Goal: Task Accomplishment & Management: Use online tool/utility

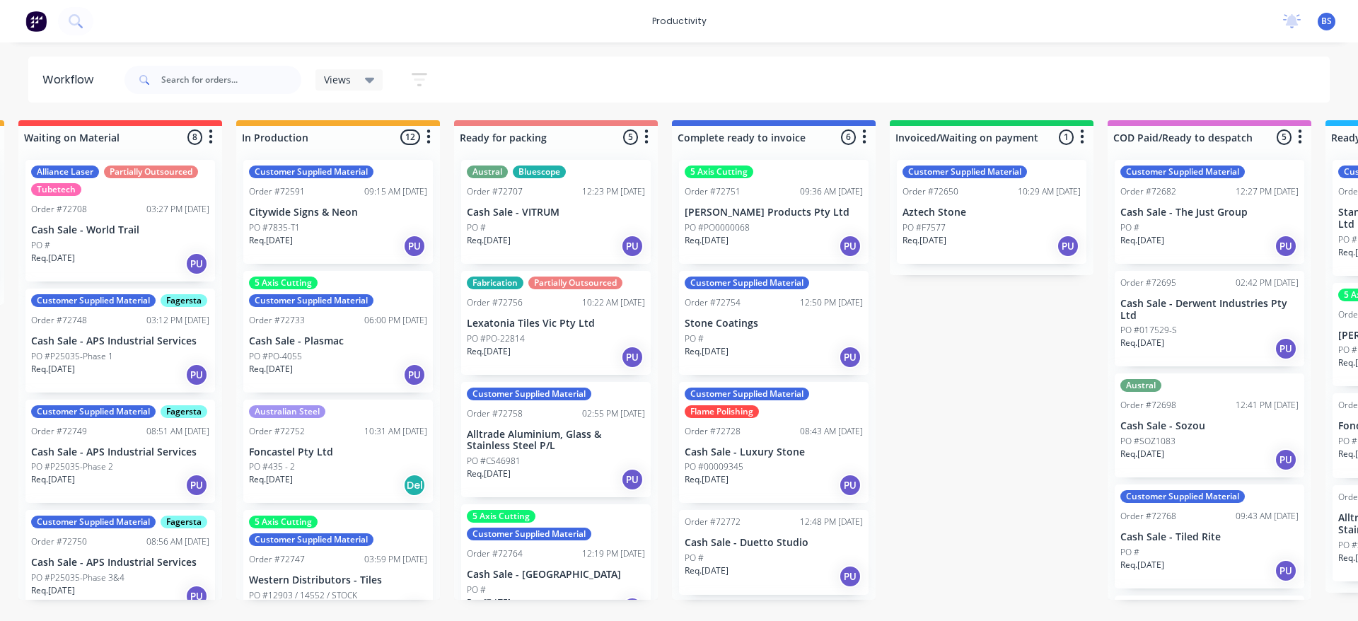
scroll to position [0, 697]
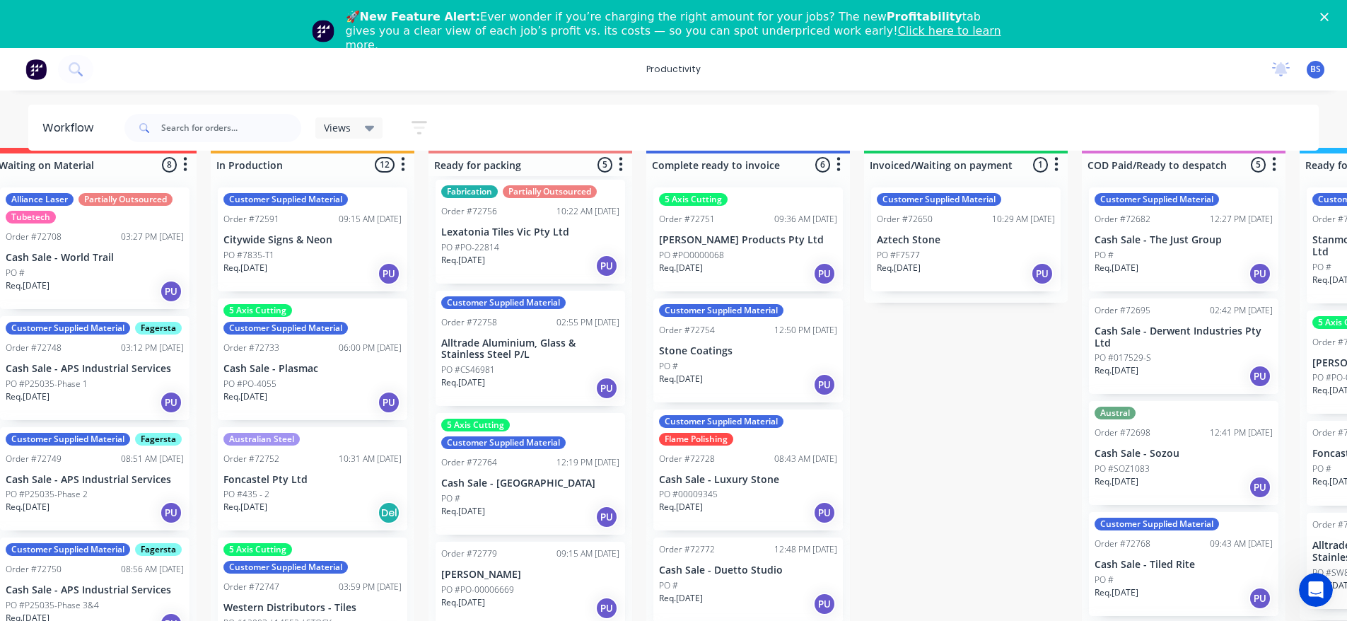
scroll to position [37, 691]
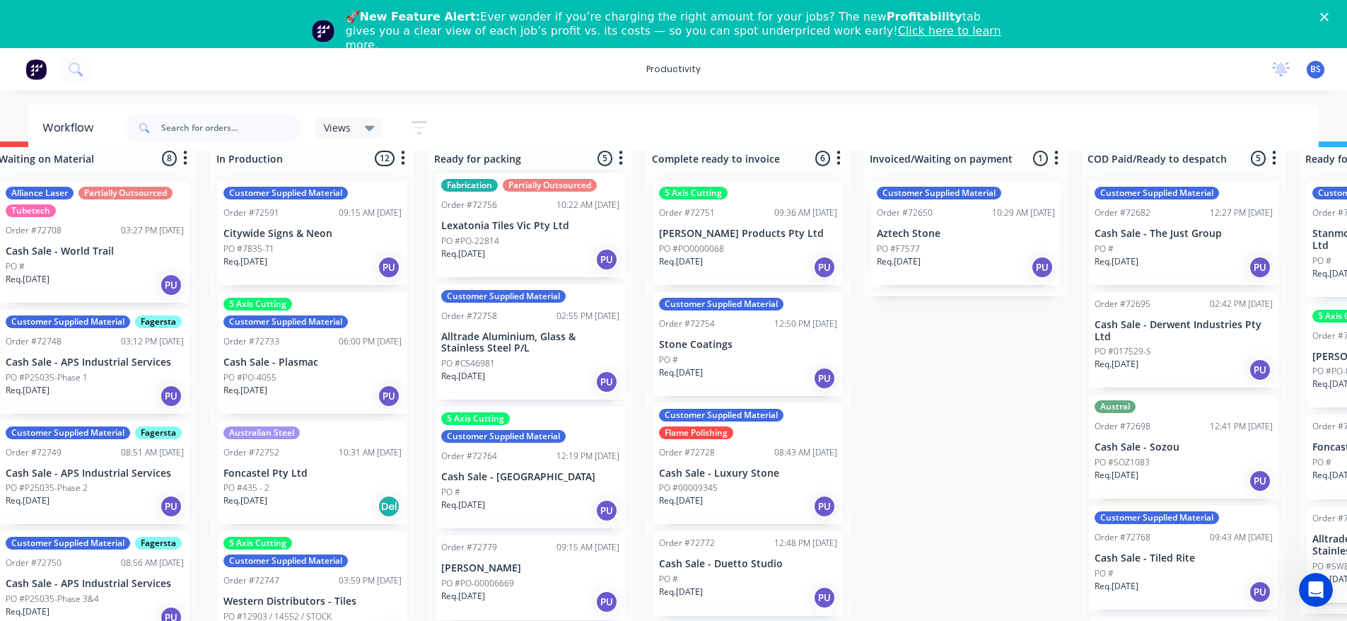
click at [555, 591] on div "Req. [DATE] PU" at bounding box center [530, 602] width 178 height 24
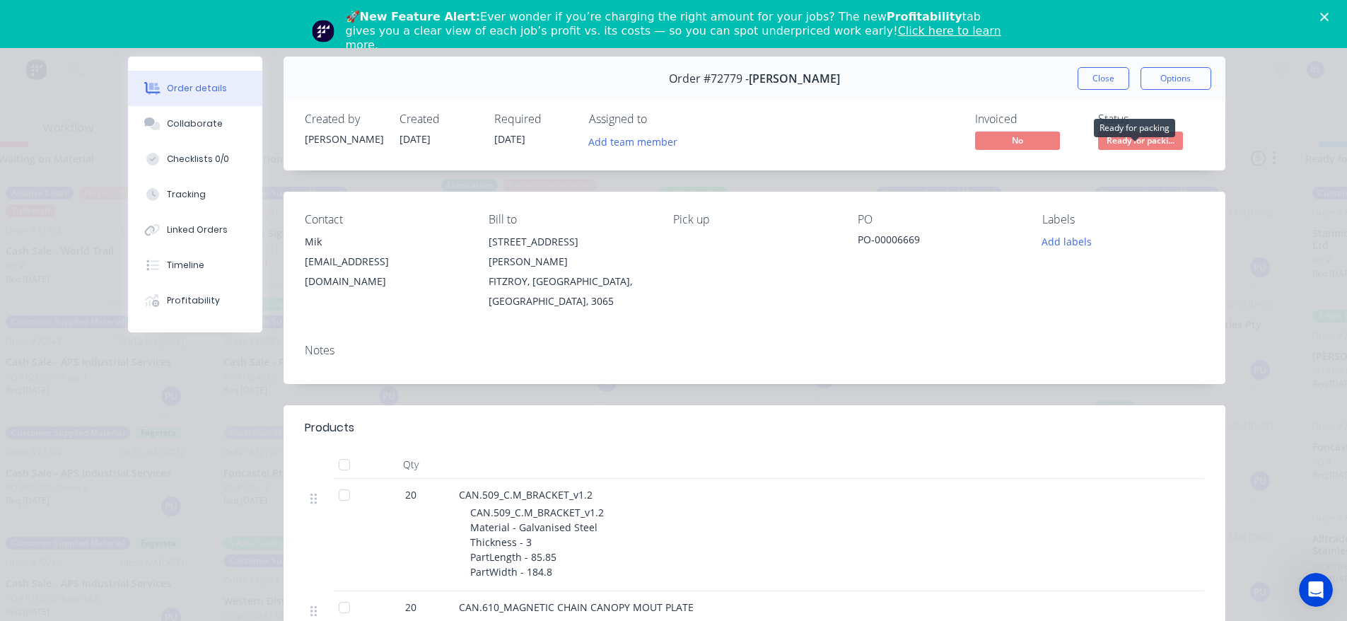
click at [1141, 138] on span "Ready for packi..." at bounding box center [1140, 141] width 85 height 18
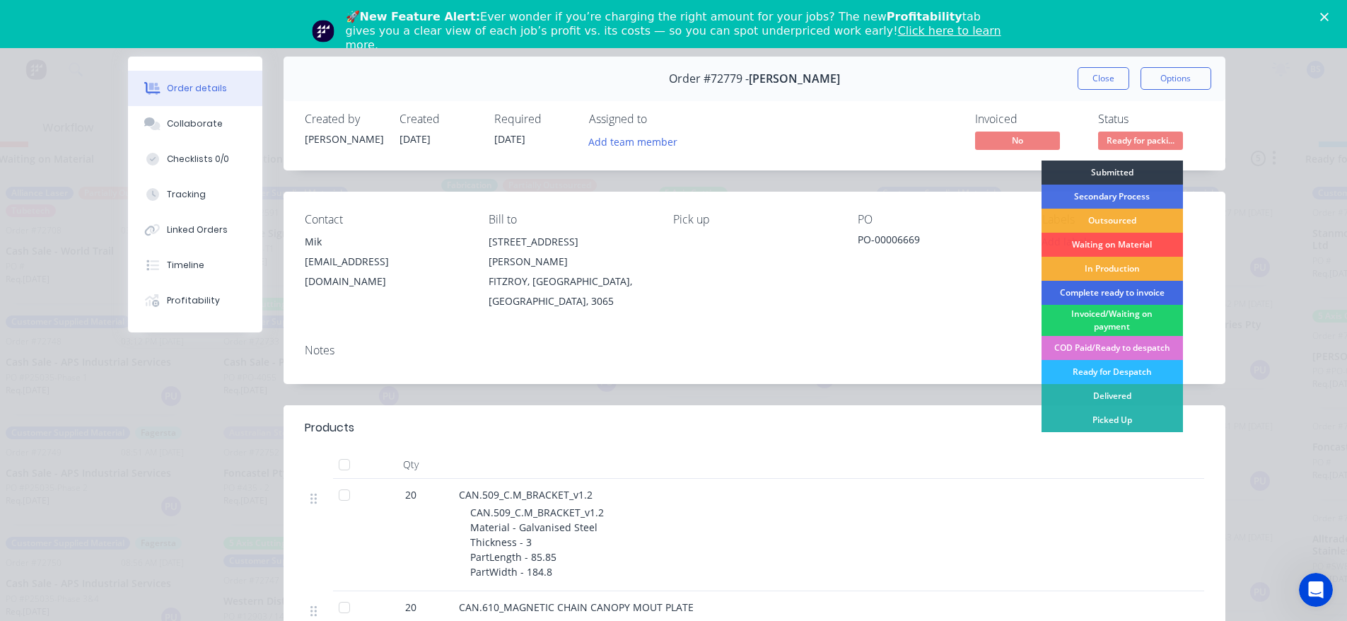
click at [1092, 294] on div "Complete ready to invoice" at bounding box center [1112, 293] width 141 height 24
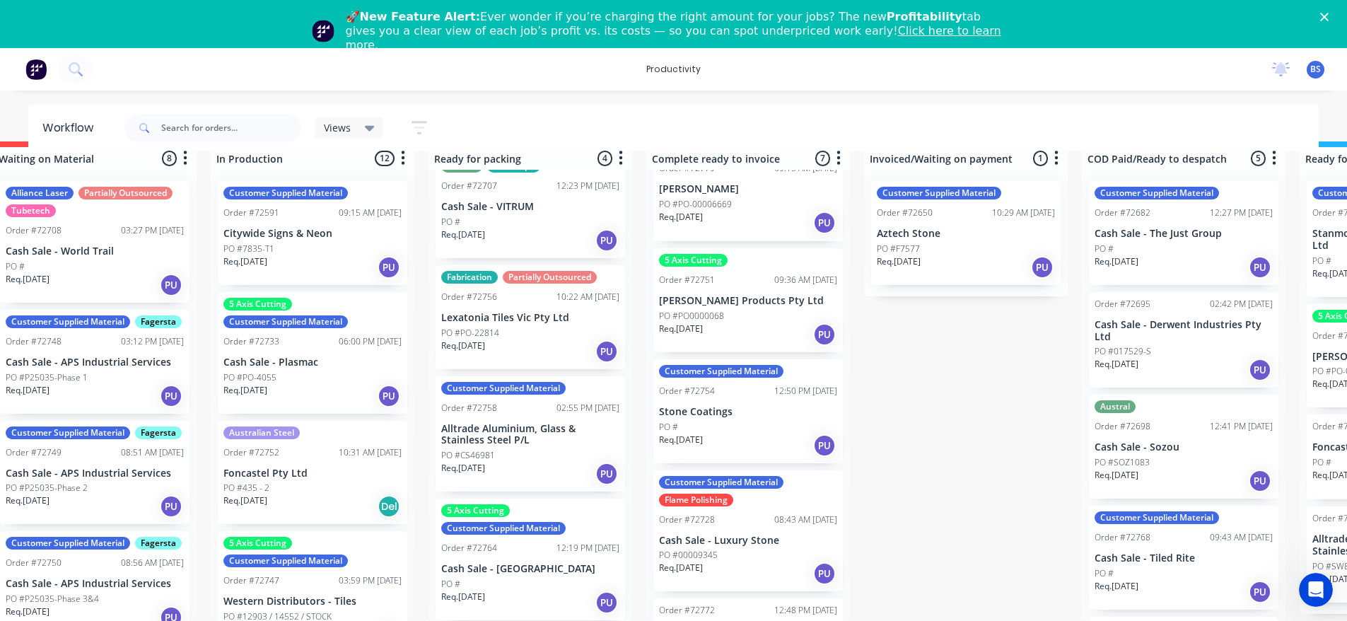
scroll to position [0, 0]
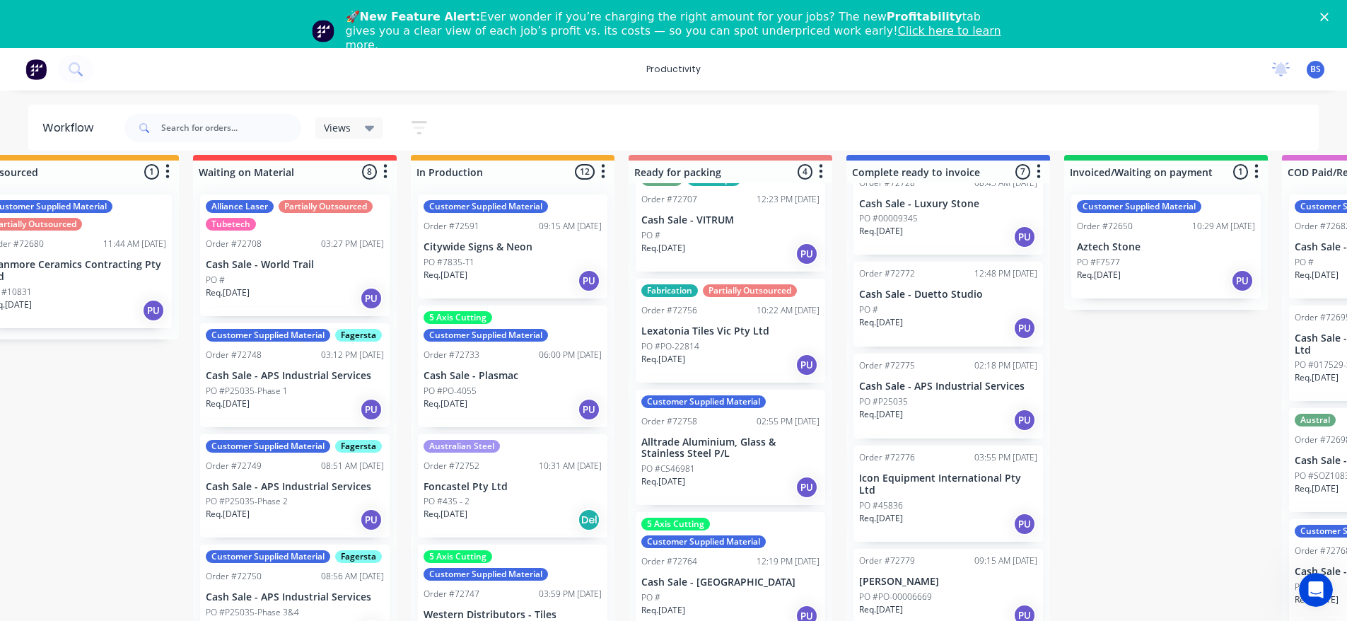
scroll to position [0, 491]
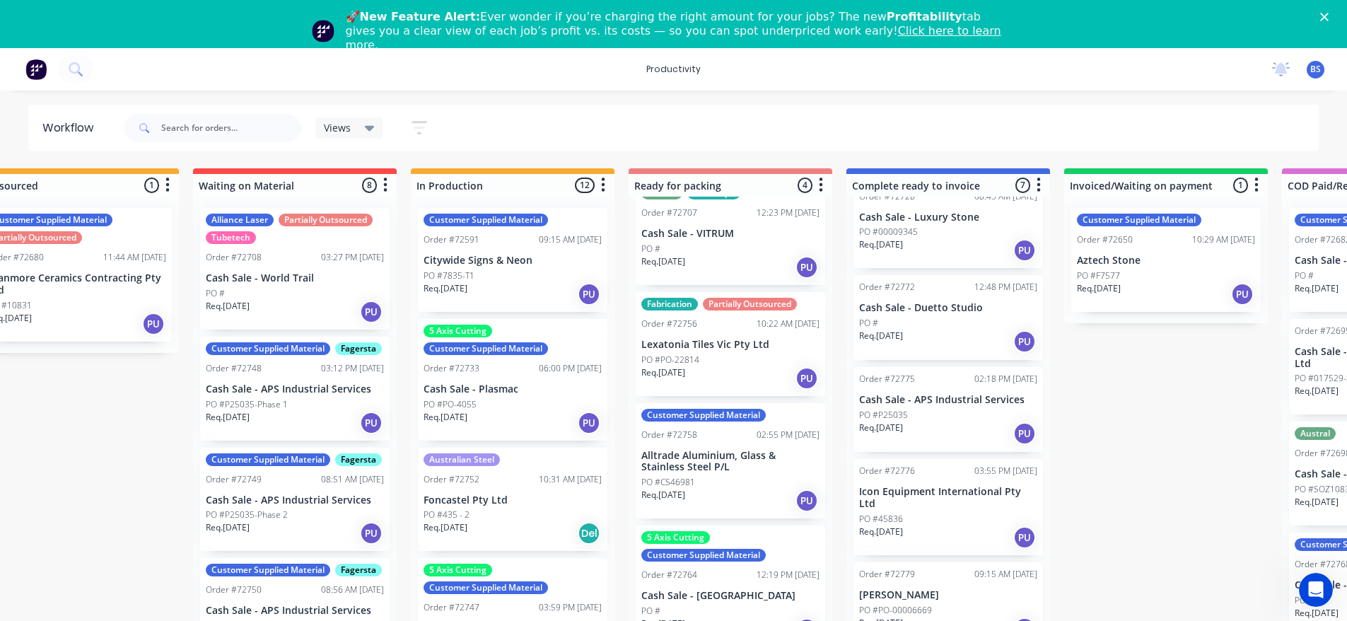
click at [736, 478] on div "PO #CS46981" at bounding box center [731, 482] width 178 height 13
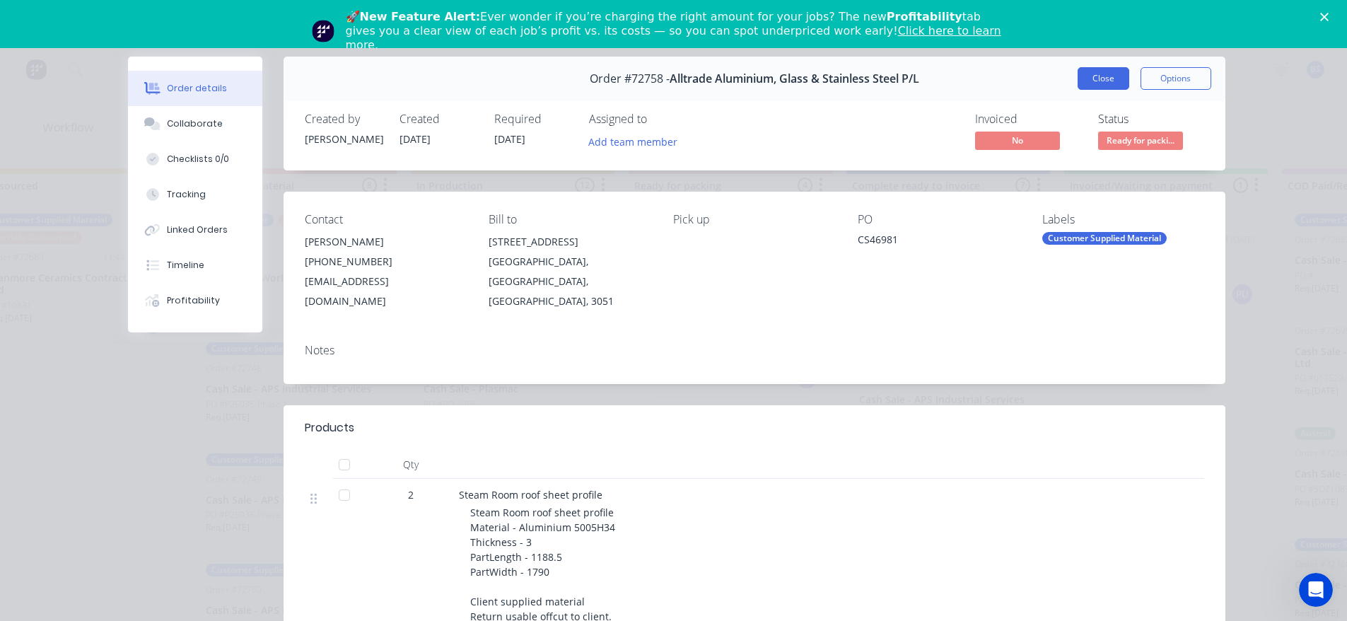
click at [1078, 88] on button "Close" at bounding box center [1104, 78] width 52 height 23
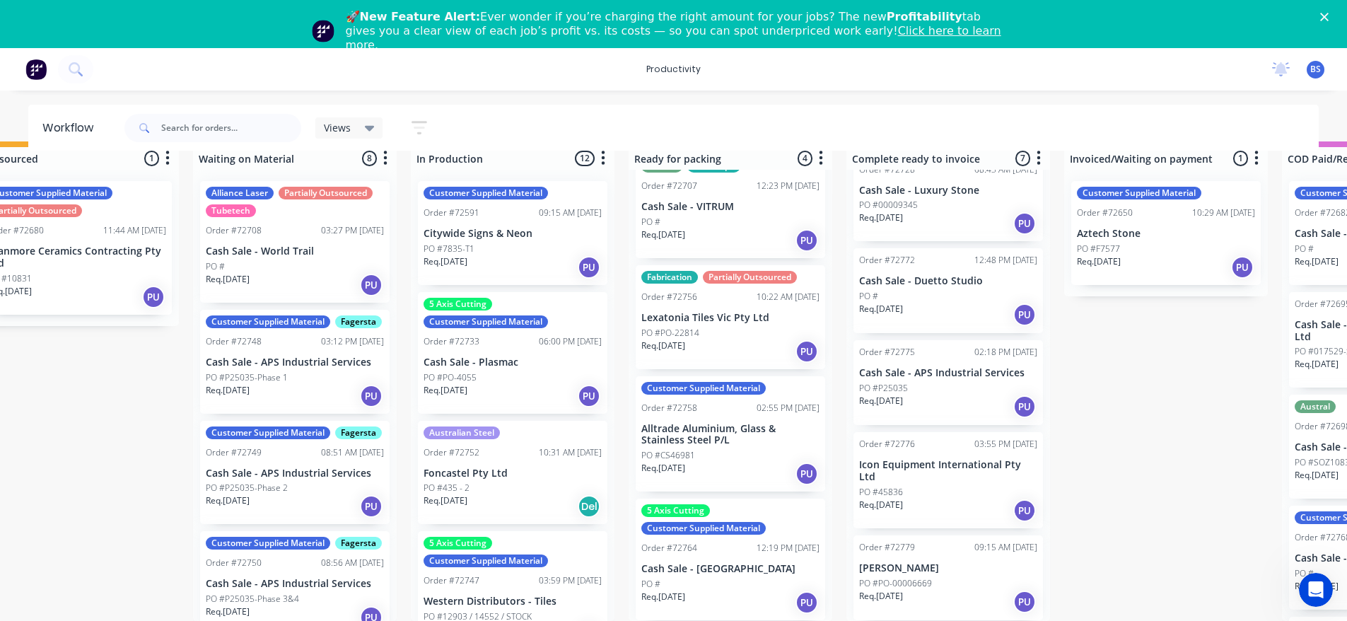
scroll to position [0, 0]
